Goal: Navigation & Orientation: Find specific page/section

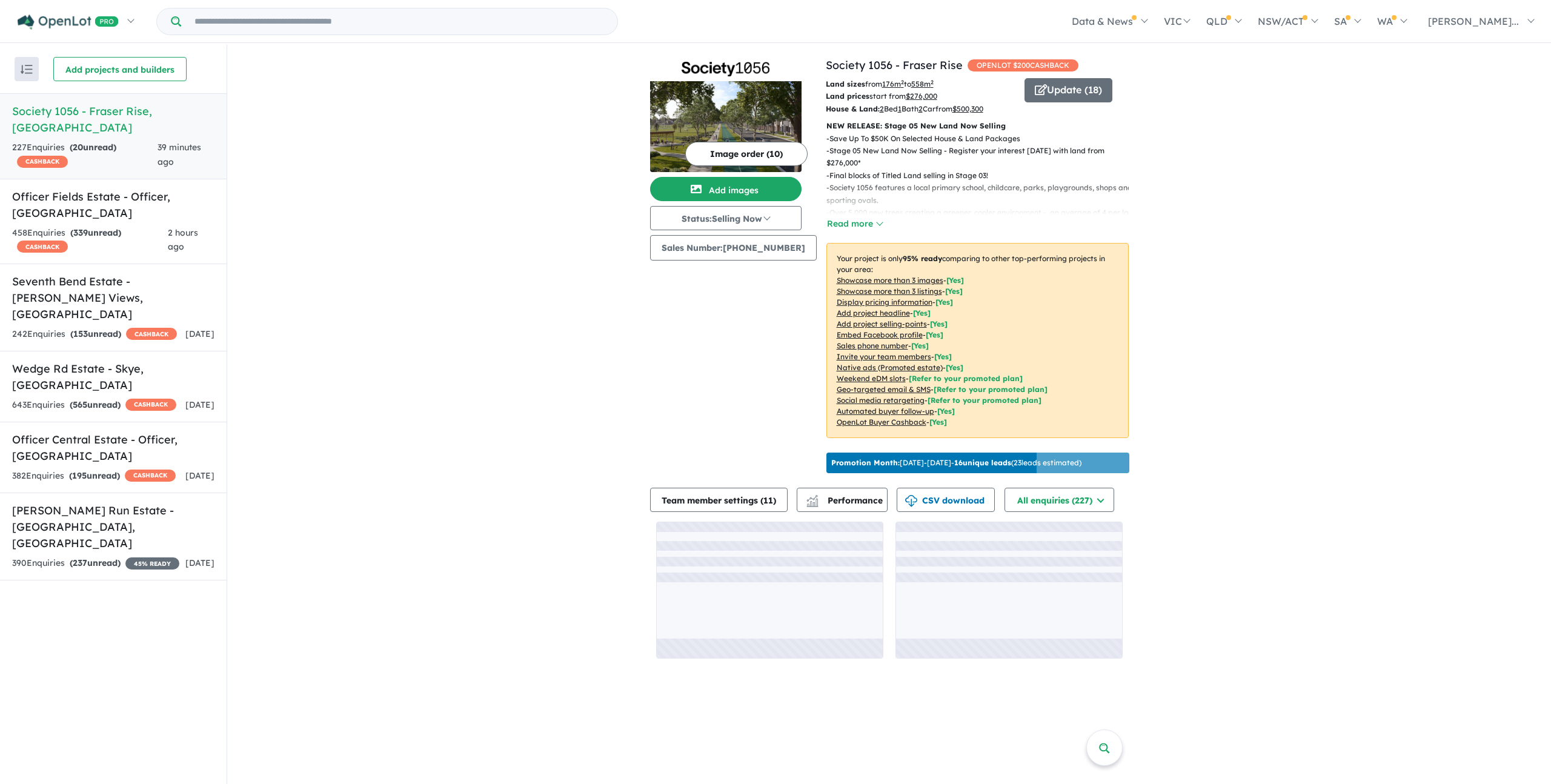
click at [375, 257] on div "View 6 projects in your account Society 1056 - Fraser Rise OPENLOT $ 200 CASHBA…" at bounding box center [889, 358] width 1324 height 626
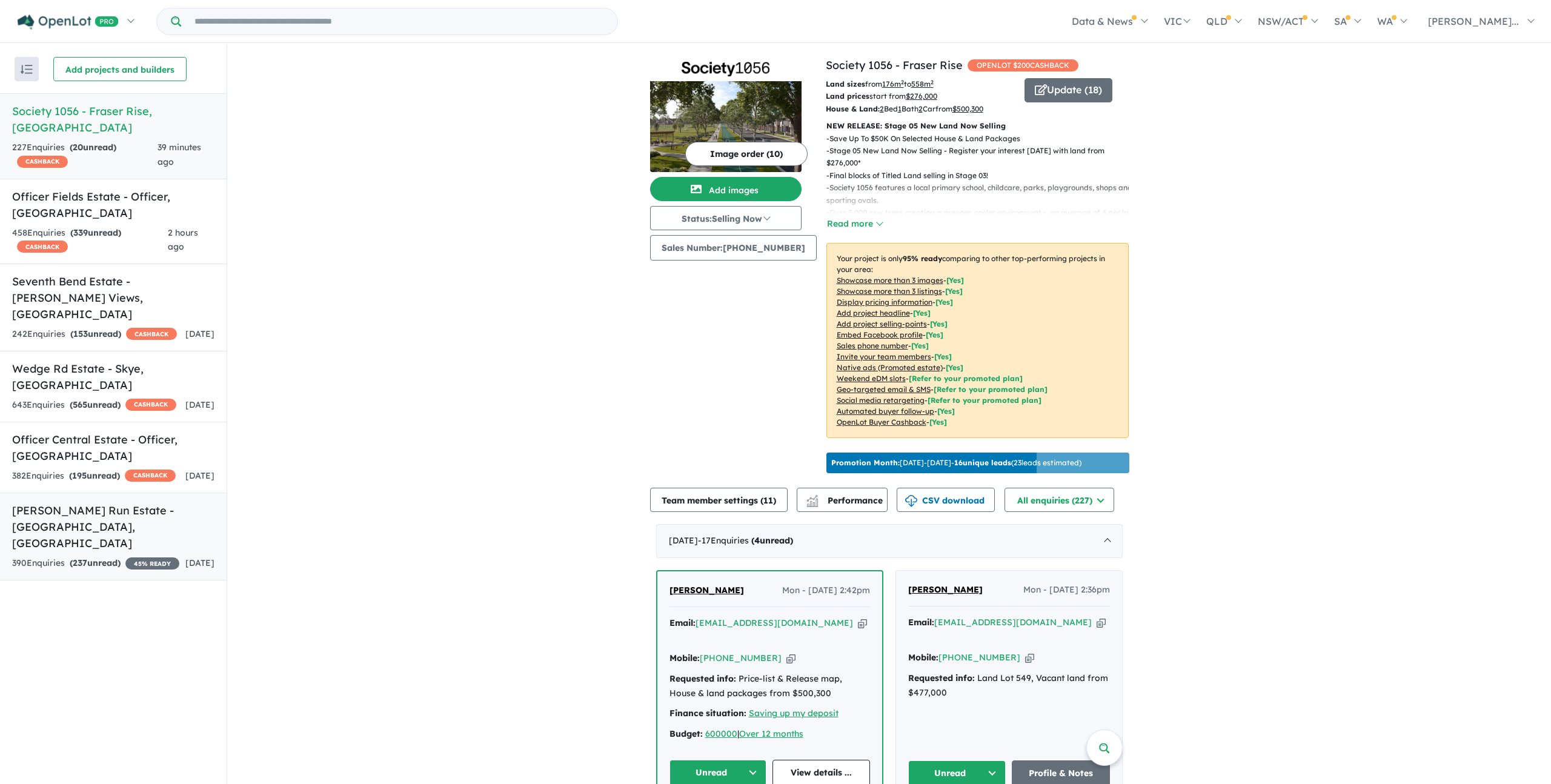
click at [138, 502] on h5 "[PERSON_NAME] Run Estate - [GEOGRAPHIC_DATA] , [GEOGRAPHIC_DATA]" at bounding box center [113, 527] width 202 height 49
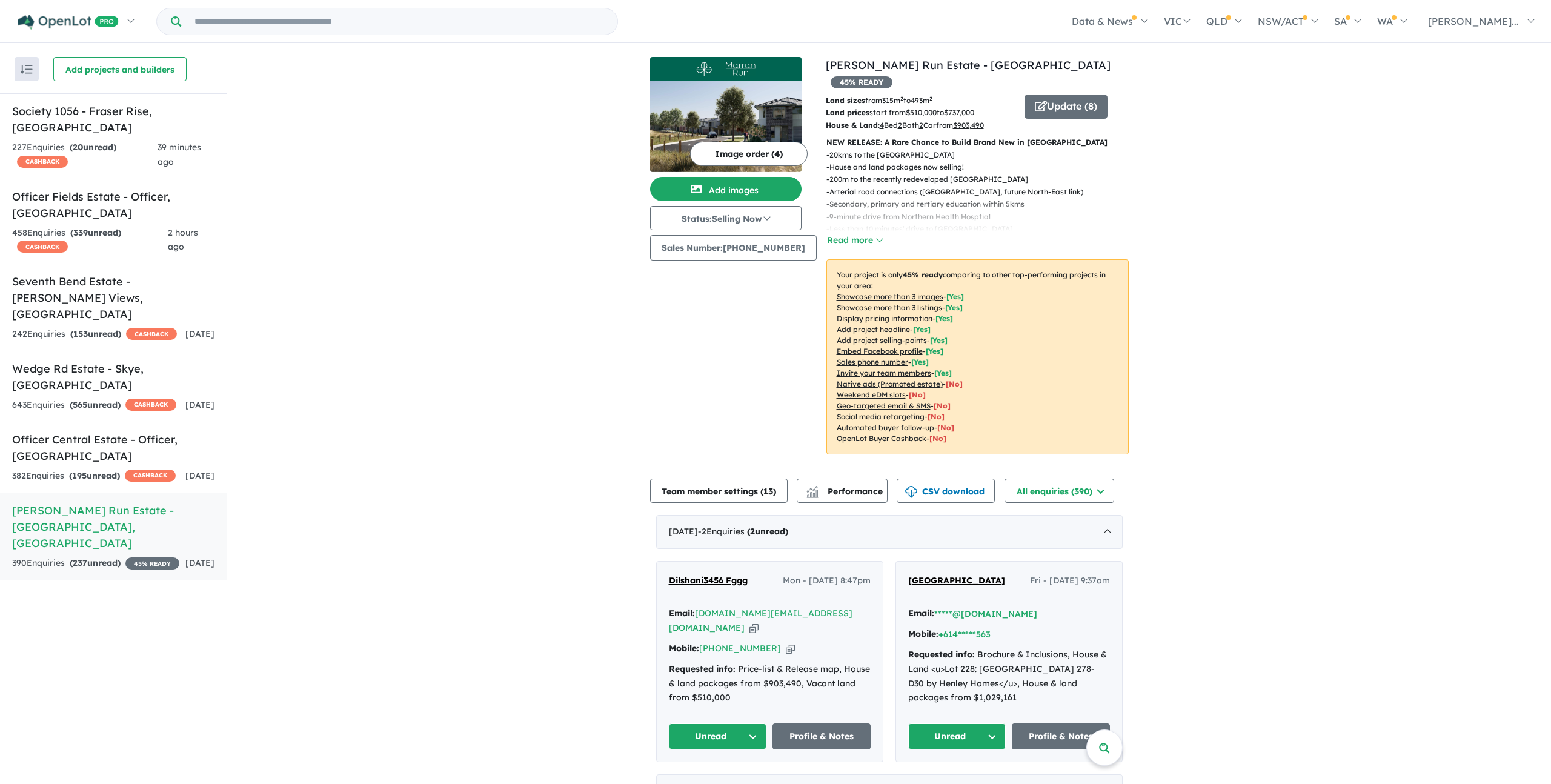
click at [744, 99] on img at bounding box center [725, 126] width 151 height 91
click at [758, 102] on img at bounding box center [725, 126] width 151 height 91
